Goal: Transaction & Acquisition: Purchase product/service

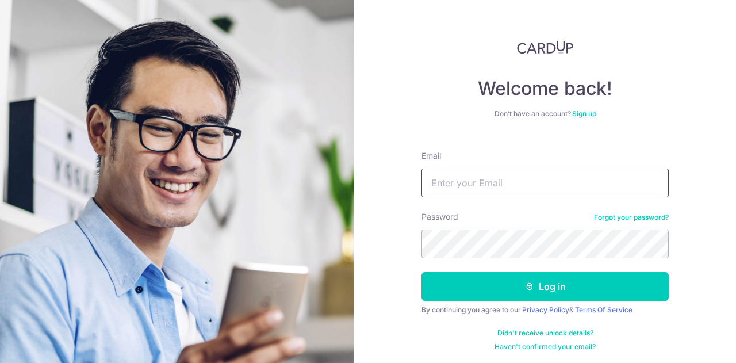
drag, startPoint x: 0, startPoint y: 0, endPoint x: 484, endPoint y: 179, distance: 516.0
click at [484, 179] on input "Email" at bounding box center [544, 182] width 247 height 29
type input "[EMAIL_ADDRESS][DOMAIN_NAME]"
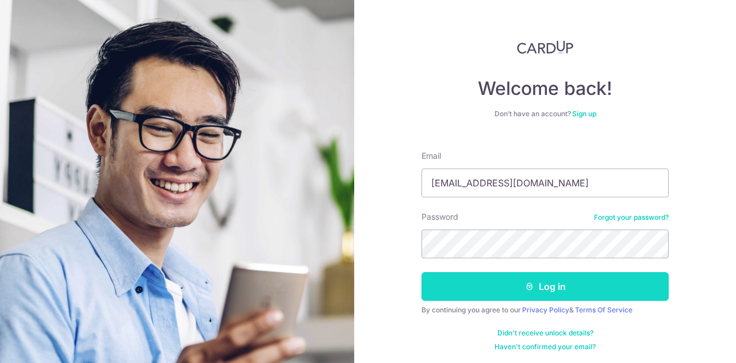
click at [547, 286] on button "Log in" at bounding box center [544, 286] width 247 height 29
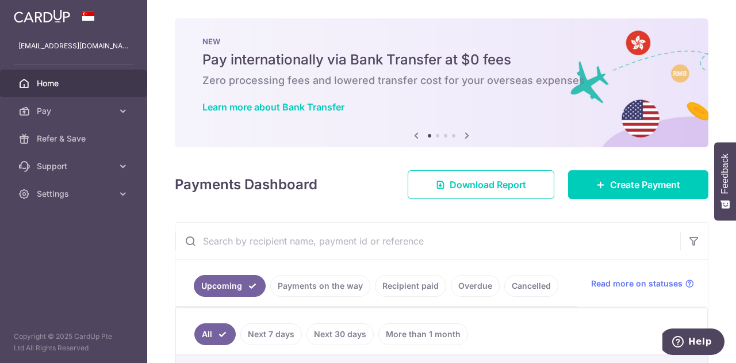
click at [463, 136] on icon at bounding box center [467, 135] width 14 height 14
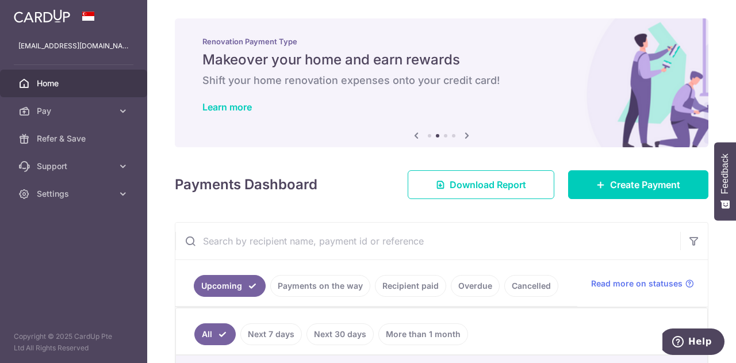
click at [463, 136] on icon at bounding box center [467, 135] width 14 height 14
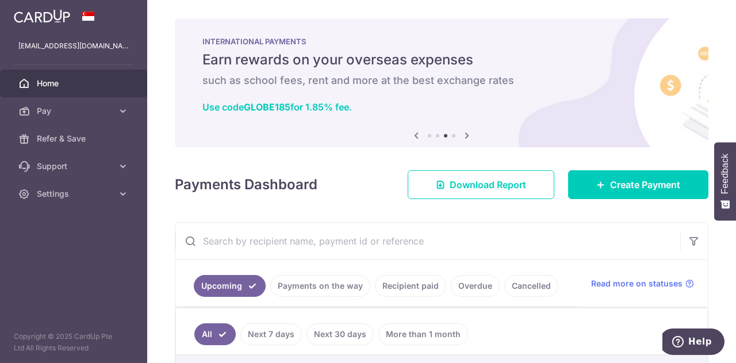
click at [465, 131] on icon at bounding box center [467, 135] width 14 height 14
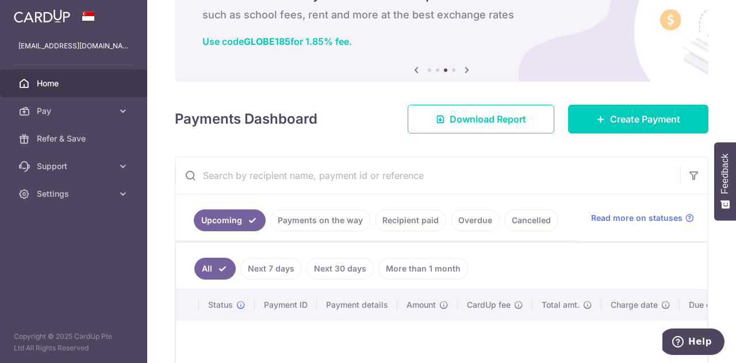
scroll to position [57, 0]
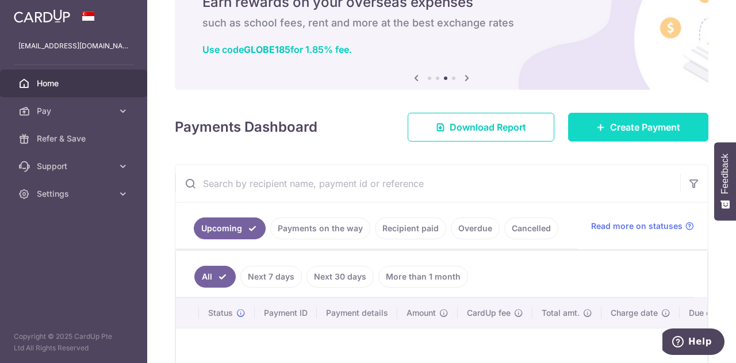
click at [612, 131] on span "Create Payment" at bounding box center [645, 127] width 70 height 14
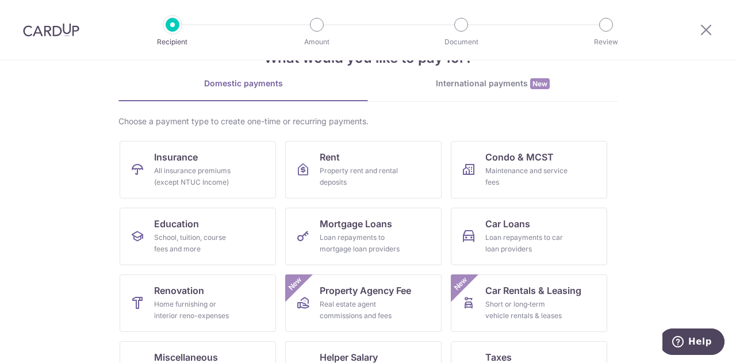
scroll to position [37, 0]
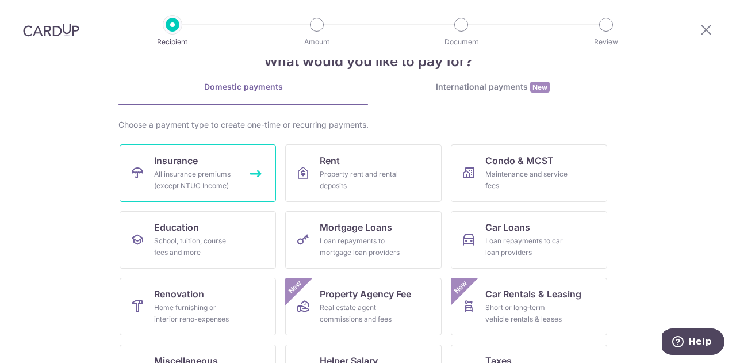
click at [194, 175] on div "All insurance premiums (except NTUC Income)" at bounding box center [195, 179] width 83 height 23
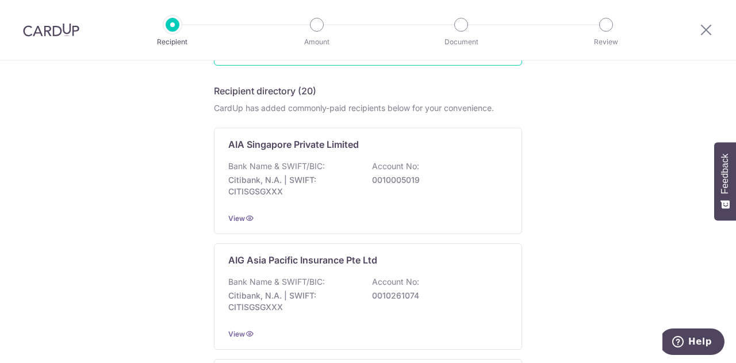
scroll to position [172, 0]
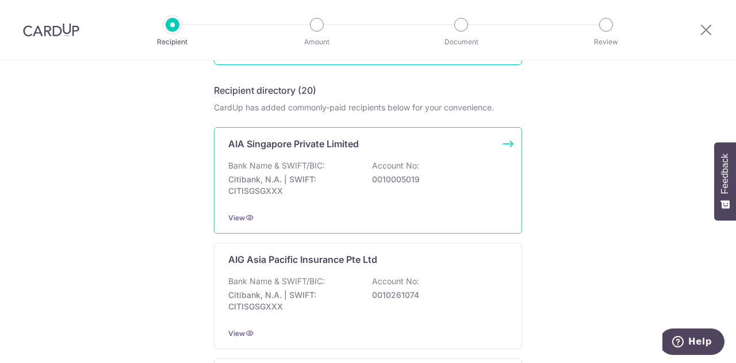
click at [299, 163] on p "Bank Name & SWIFT/BIC:" at bounding box center [276, 165] width 97 height 11
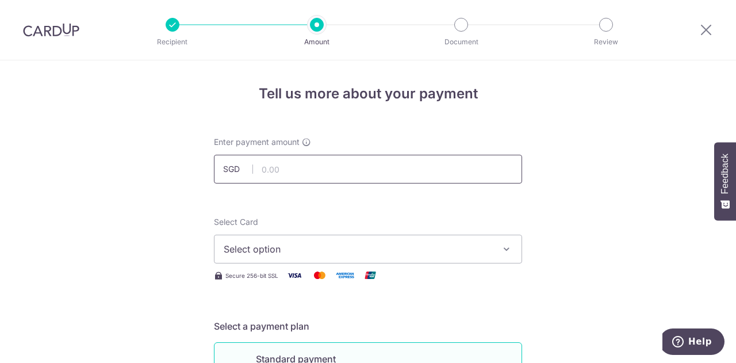
click at [274, 169] on input "text" at bounding box center [368, 169] width 308 height 29
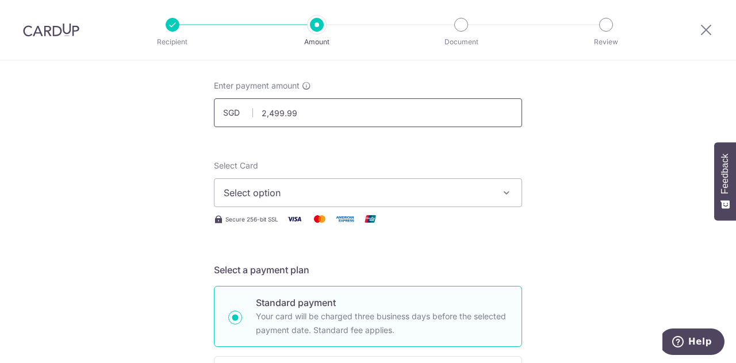
scroll to position [57, 0]
type input "2,499.99"
click at [258, 189] on span "Select option" at bounding box center [358, 192] width 268 height 14
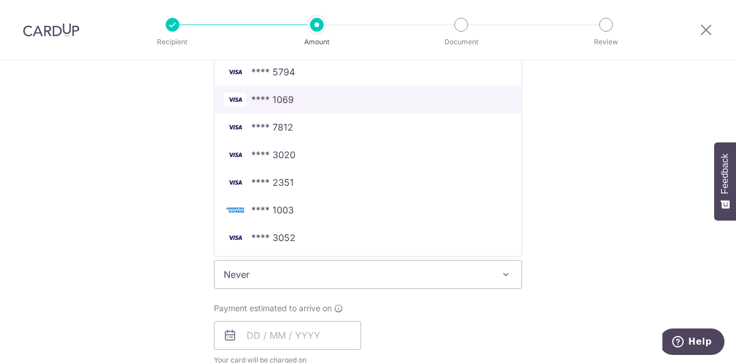
scroll to position [287, 0]
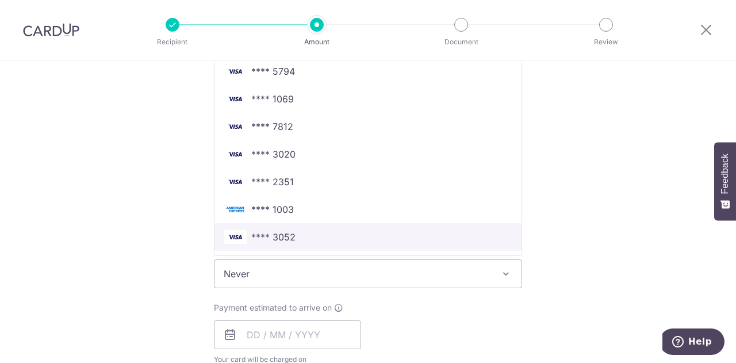
click at [251, 237] on span "**** 3052" at bounding box center [273, 237] width 44 height 14
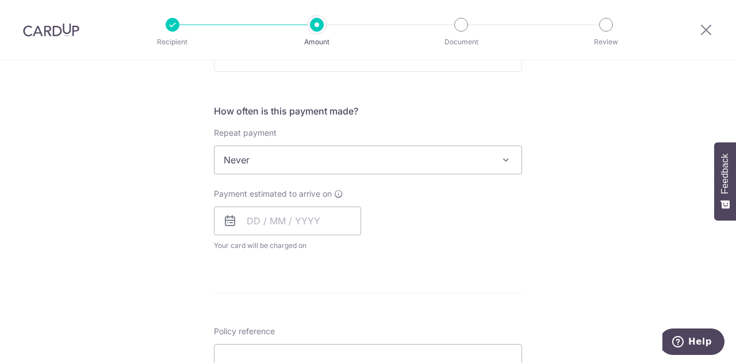
scroll to position [402, 0]
click at [266, 225] on input "text" at bounding box center [287, 219] width 147 height 29
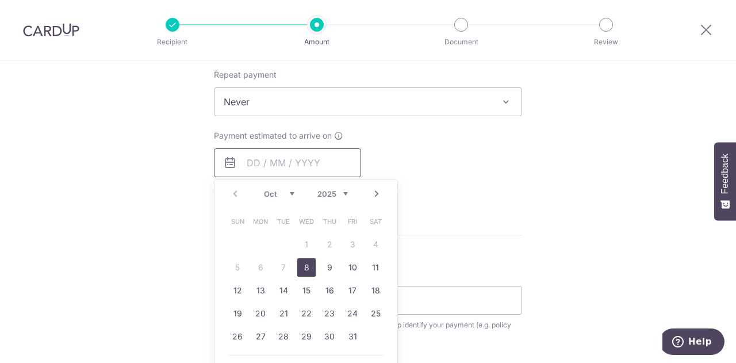
scroll to position [460, 0]
click at [355, 266] on link "10" at bounding box center [352, 267] width 18 height 18
type input "10/10/2025"
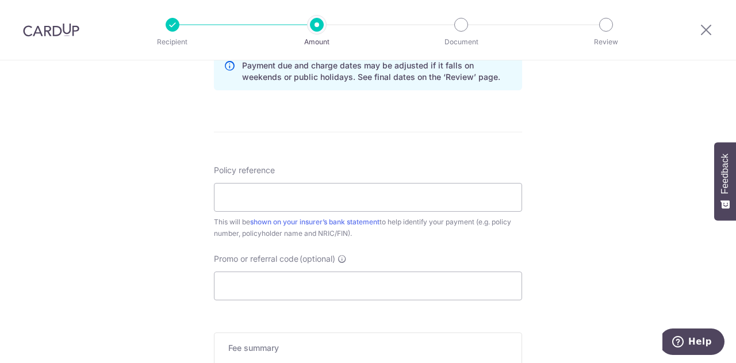
scroll to position [632, 0]
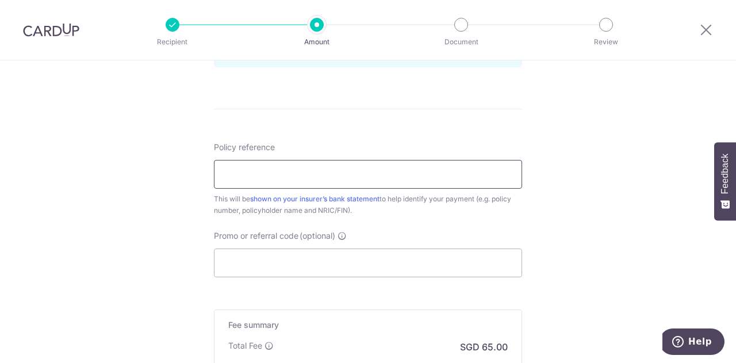
click at [274, 165] on input "Policy reference" at bounding box center [368, 174] width 308 height 29
type input "U125280996_WU JUNTIAN"
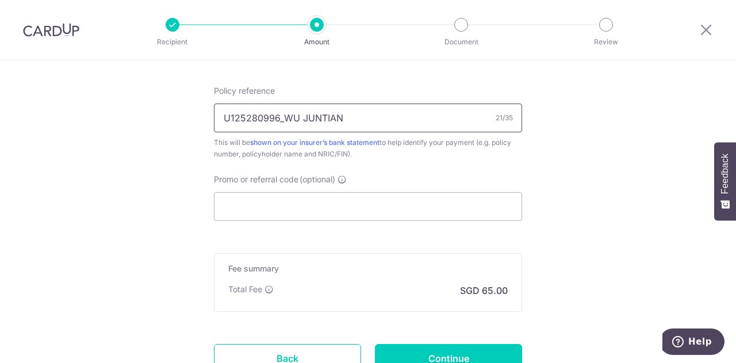
scroll to position [690, 0]
click at [283, 202] on input "Promo or referral code (optional)" at bounding box center [368, 205] width 308 height 29
paste input "OCBC18"
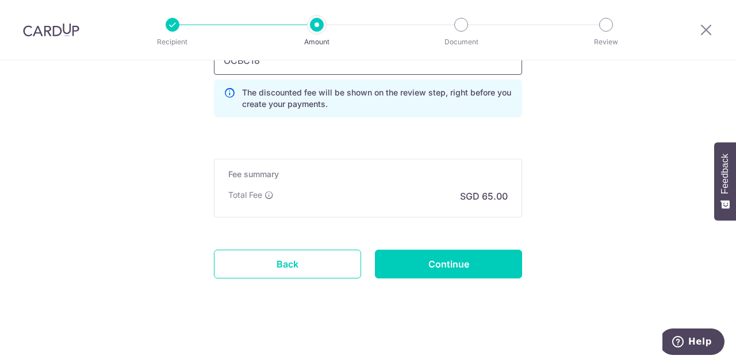
scroll to position [837, 0]
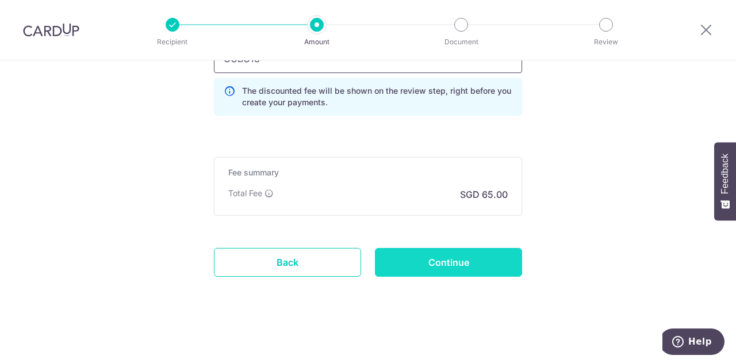
type input "OCBC18"
click at [455, 263] on input "Continue" at bounding box center [448, 262] width 147 height 29
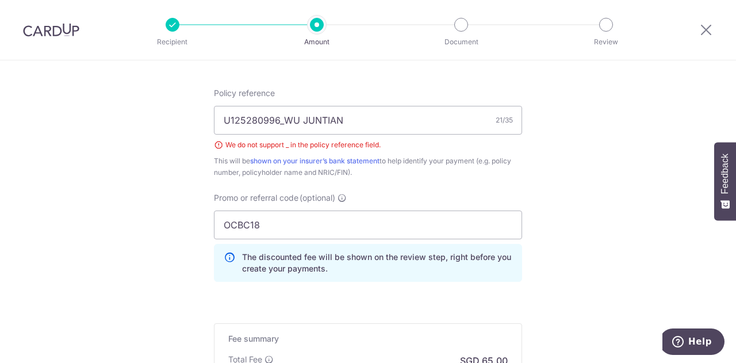
scroll to position [650, 0]
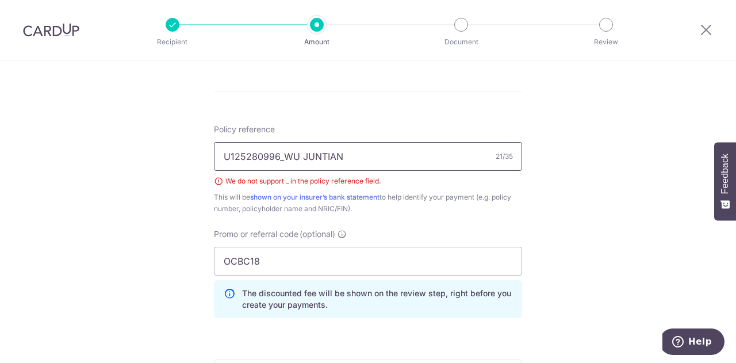
click at [281, 157] on input "U125280996_WU JUNTIAN" at bounding box center [368, 156] width 308 height 29
type input "U125280996 [PERSON_NAME]"
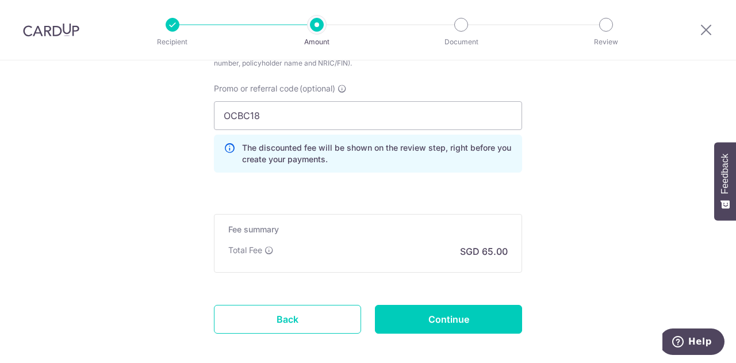
scroll to position [823, 0]
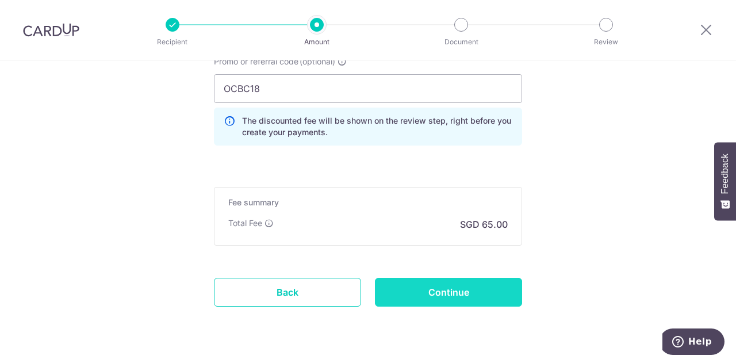
click at [459, 290] on input "Continue" at bounding box center [448, 292] width 147 height 29
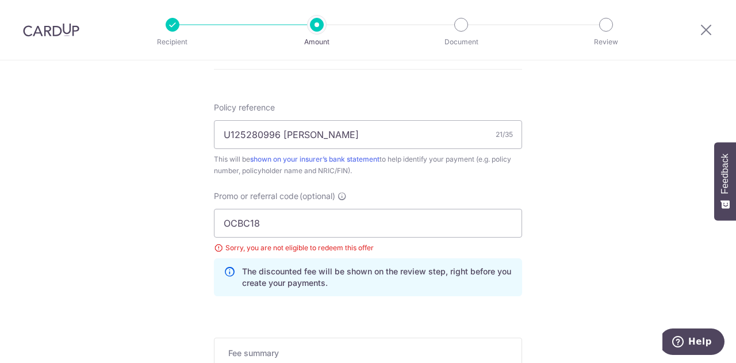
scroll to position [738, 0]
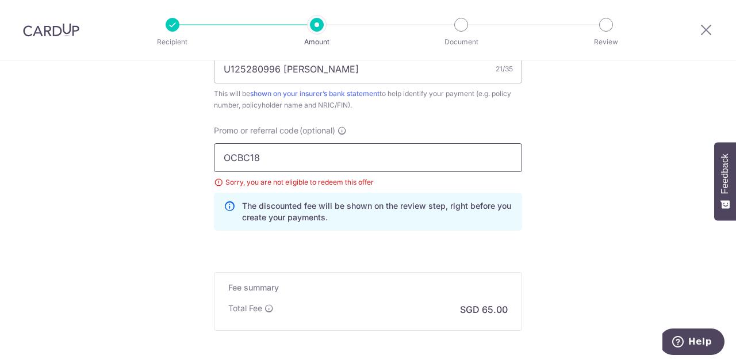
drag, startPoint x: 275, startPoint y: 161, endPoint x: 201, endPoint y: 159, distance: 73.6
drag, startPoint x: 240, startPoint y: 158, endPoint x: 194, endPoint y: 154, distance: 45.6
drag, startPoint x: 259, startPoint y: 158, endPoint x: 192, endPoint y: 157, distance: 67.3
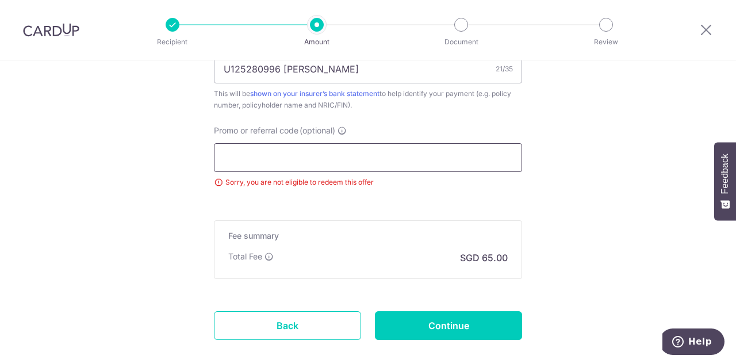
paste input "OCBC195"
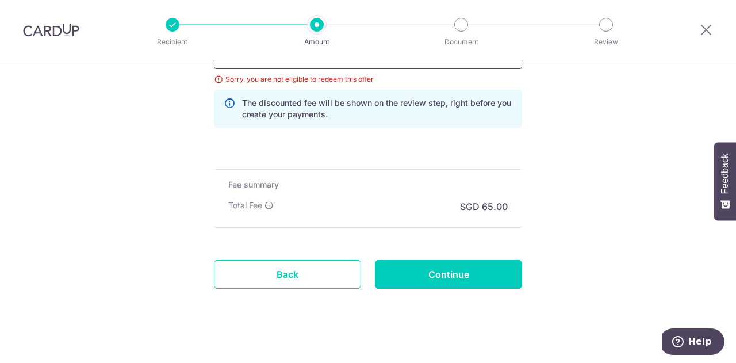
scroll to position [853, 0]
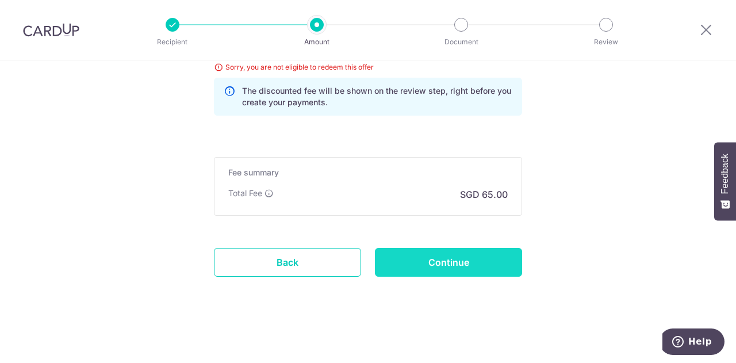
type input "OCBC195"
click at [444, 262] on input "Continue" at bounding box center [448, 262] width 147 height 29
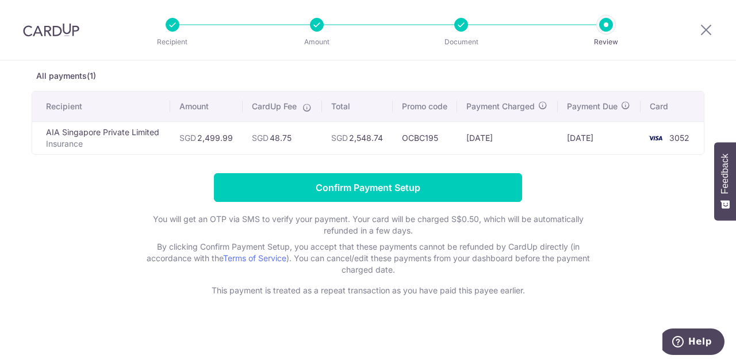
scroll to position [57, 0]
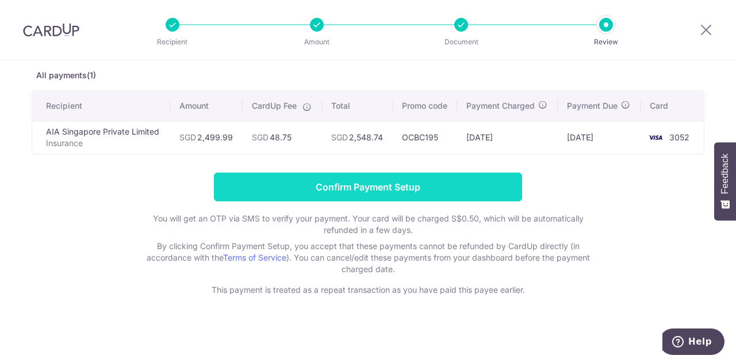
click at [362, 190] on input "Confirm Payment Setup" at bounding box center [368, 186] width 308 height 29
